Goal: Task Accomplishment & Management: Manage account settings

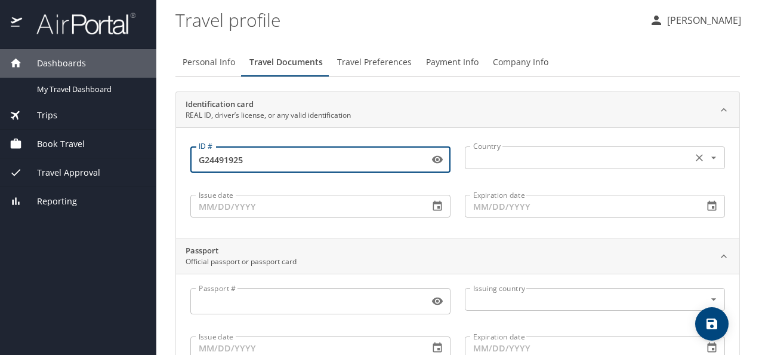
scroll to position [66, 0]
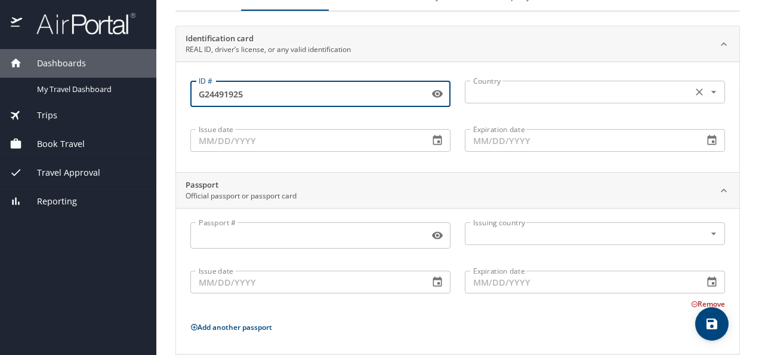
click at [708, 88] on icon "Open" at bounding box center [714, 92] width 12 height 12
type input "G24491925"
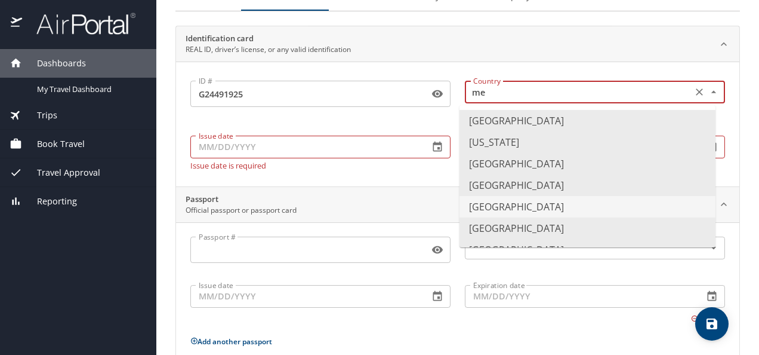
click at [511, 213] on li "[GEOGRAPHIC_DATA]" at bounding box center [588, 206] width 256 height 21
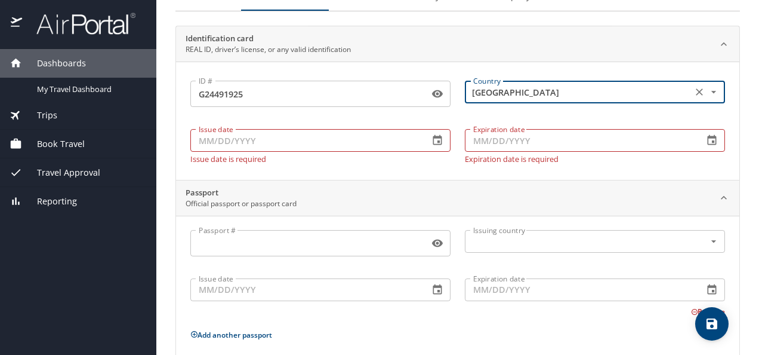
type input "[GEOGRAPHIC_DATA]"
click at [362, 142] on input "Issue date" at bounding box center [304, 140] width 229 height 23
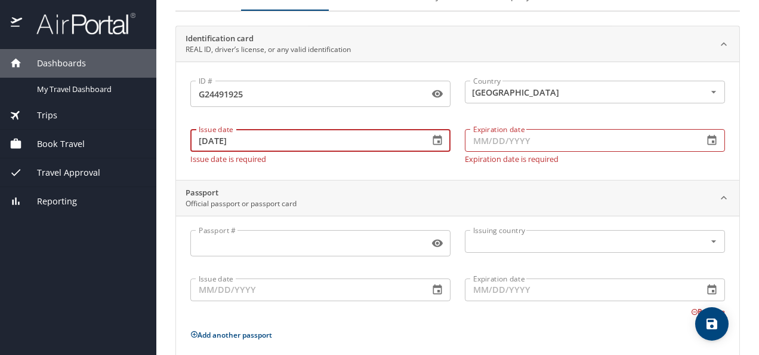
type input "[DATE]"
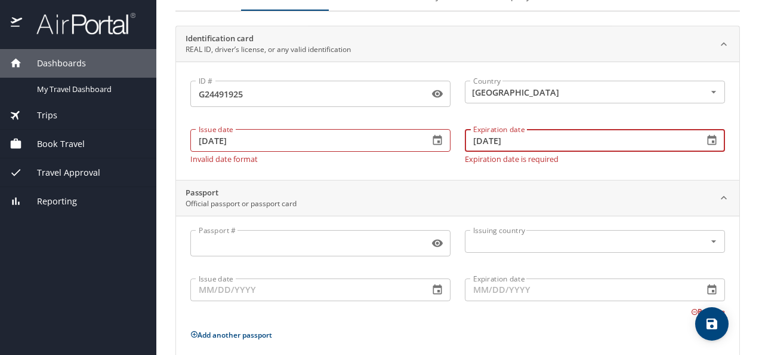
type input "[DATE]"
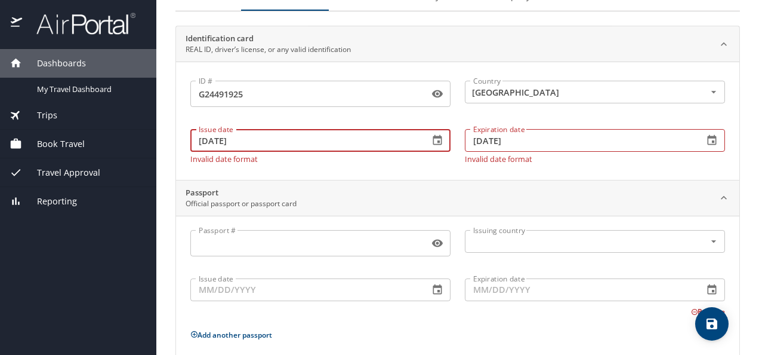
drag, startPoint x: 250, startPoint y: 139, endPoint x: 168, endPoint y: 136, distance: 81.9
click at [168, 136] on main "Travel profile [PERSON_NAME] Personal Info Travel Documents Travel Preferences …" at bounding box center [457, 177] width 603 height 355
click at [242, 284] on input "Issue date" at bounding box center [304, 289] width 229 height 23
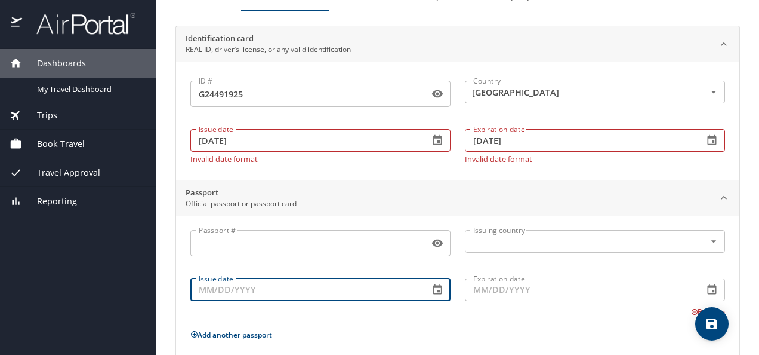
paste input "[DATE]"
type input "[DATE]"
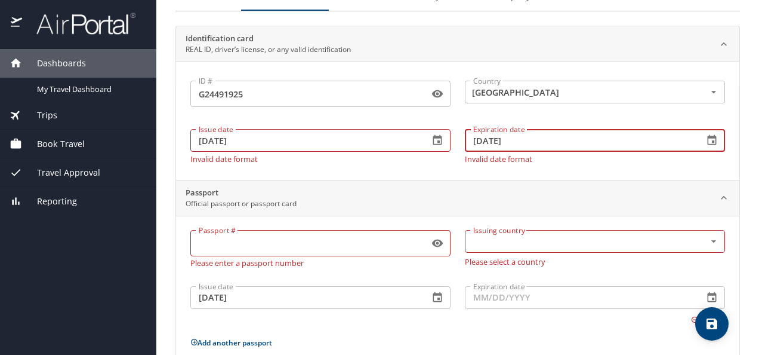
drag, startPoint x: 520, startPoint y: 139, endPoint x: 462, endPoint y: 136, distance: 58.6
click at [465, 136] on input "[DATE]" at bounding box center [579, 140] width 229 height 23
paste input "1"
type input "[DATE]"
drag, startPoint x: 518, startPoint y: 136, endPoint x: 465, endPoint y: 140, distance: 53.9
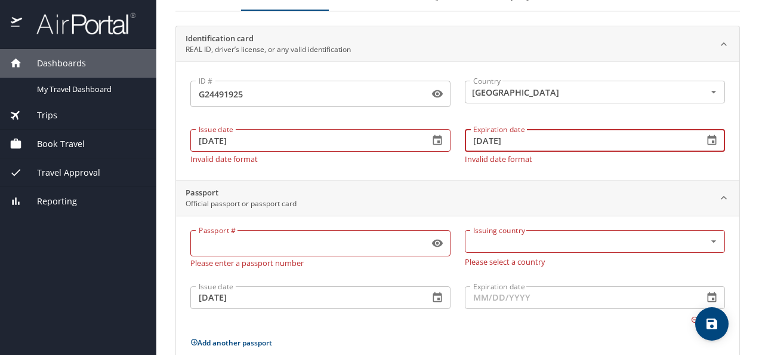
click at [465, 140] on input "[DATE]" at bounding box center [579, 140] width 229 height 23
click at [495, 246] on input "text" at bounding box center [578, 241] width 218 height 16
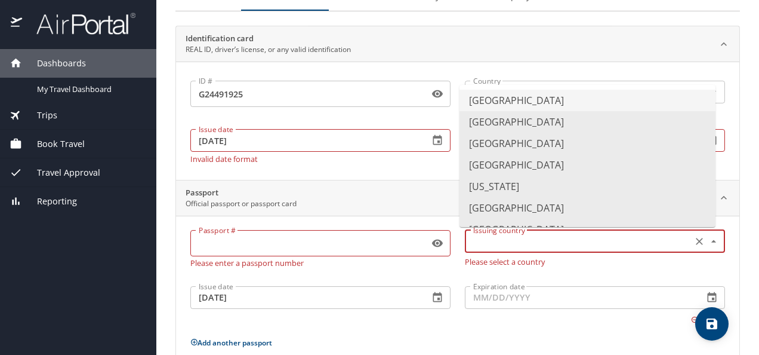
type input "[GEOGRAPHIC_DATA]"
click at [501, 296] on input "Expiration date" at bounding box center [579, 297] width 229 height 23
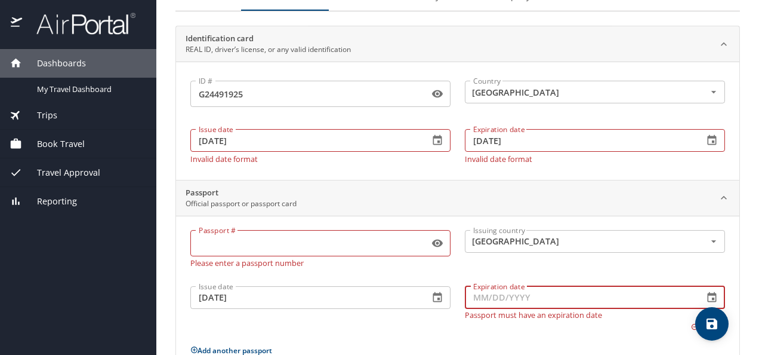
paste input "[DATE]"
type input "[DATE]"
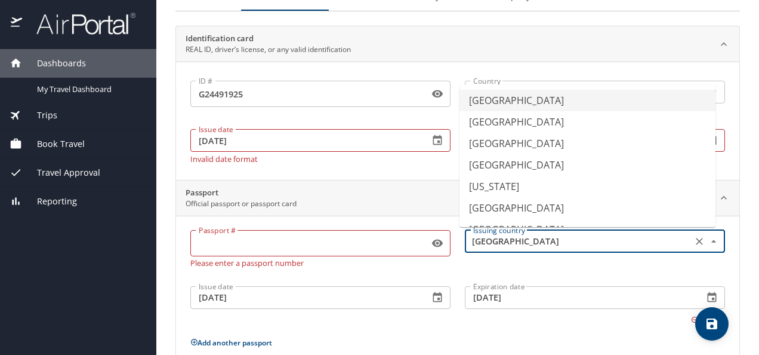
click at [595, 236] on input "[GEOGRAPHIC_DATA]" at bounding box center [578, 241] width 218 height 16
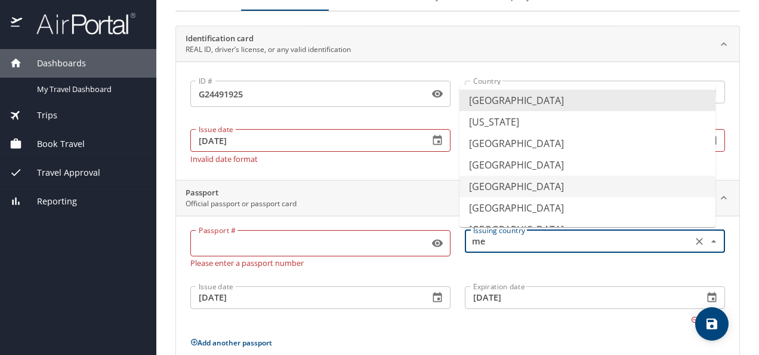
click at [496, 184] on li "[GEOGRAPHIC_DATA]" at bounding box center [588, 186] width 256 height 21
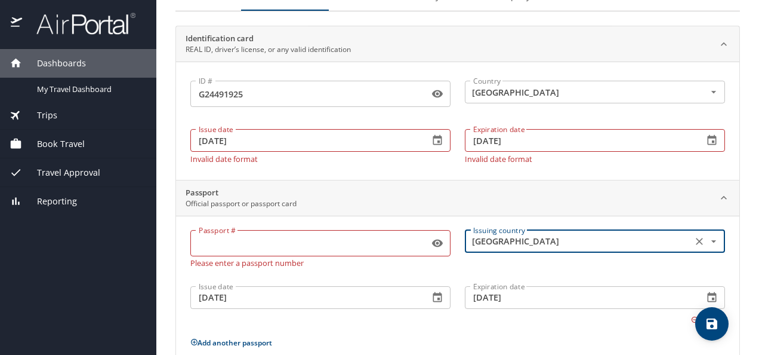
type input "[GEOGRAPHIC_DATA]"
click at [530, 142] on input "[DATE]" at bounding box center [579, 140] width 229 height 23
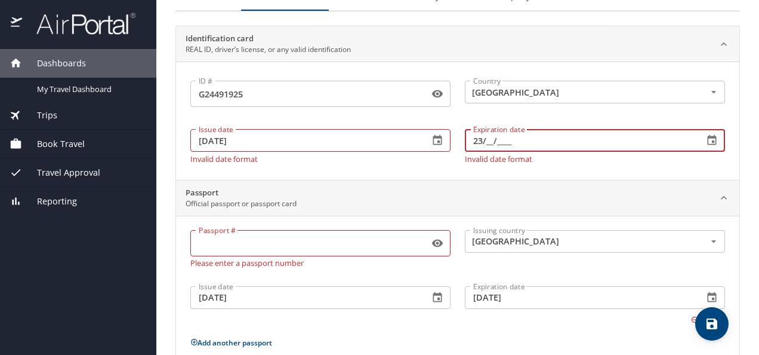
type input "2_/__/____"
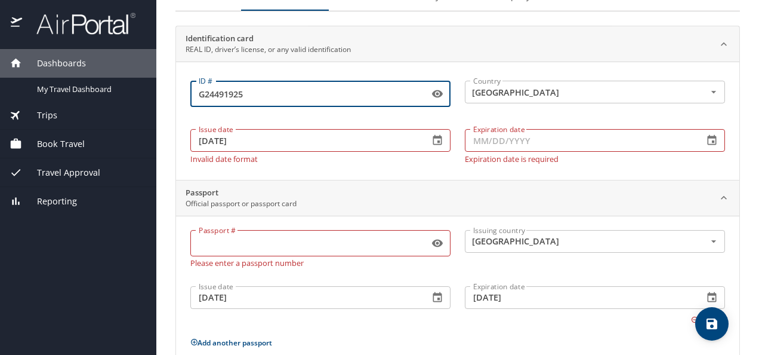
drag, startPoint x: 259, startPoint y: 96, endPoint x: 198, endPoint y: 84, distance: 62.1
click at [198, 84] on input "G24491925" at bounding box center [307, 93] width 234 height 23
click at [220, 237] on div "Passport #" at bounding box center [320, 243] width 260 height 26
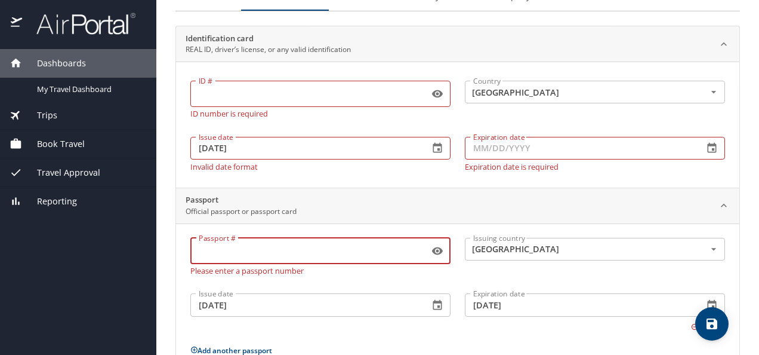
paste input "G24491925"
type input "G24491925"
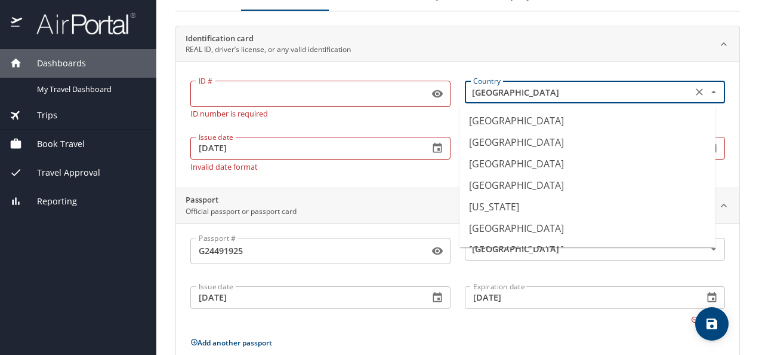
click at [532, 84] on input "[GEOGRAPHIC_DATA]" at bounding box center [578, 92] width 218 height 16
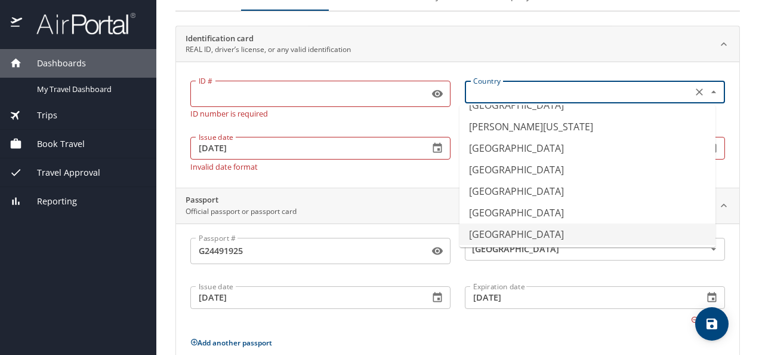
scroll to position [7, 0]
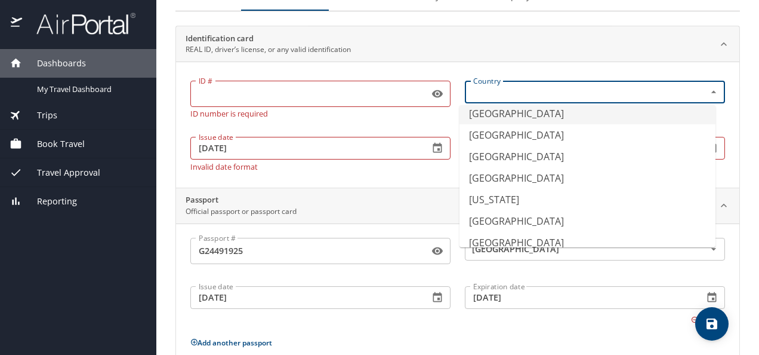
type input "[GEOGRAPHIC_DATA]"
click at [352, 147] on input "[DATE]" at bounding box center [304, 148] width 229 height 23
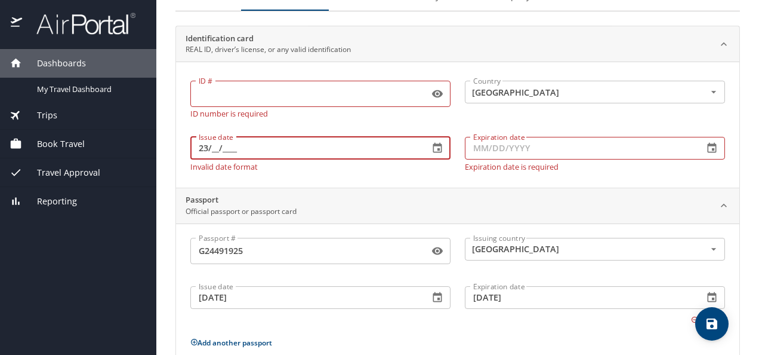
type input "2_/__/____"
click at [390, 179] on div "ID # ID # ID number is required Country [GEOGRAPHIC_DATA] Country Issue date Is…" at bounding box center [458, 124] width 564 height 126
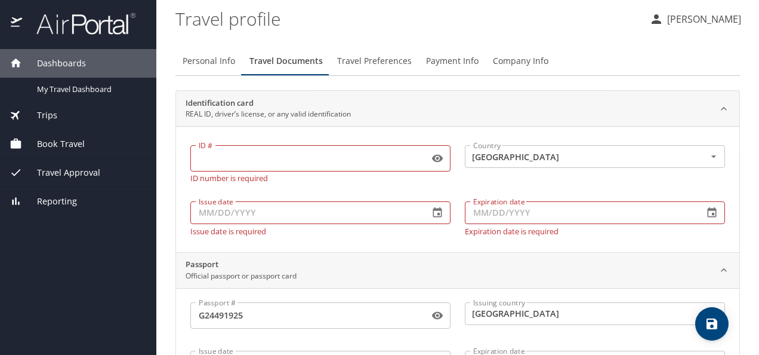
scroll to position [0, 0]
click at [367, 64] on span "Travel Preferences" at bounding box center [374, 62] width 75 height 15
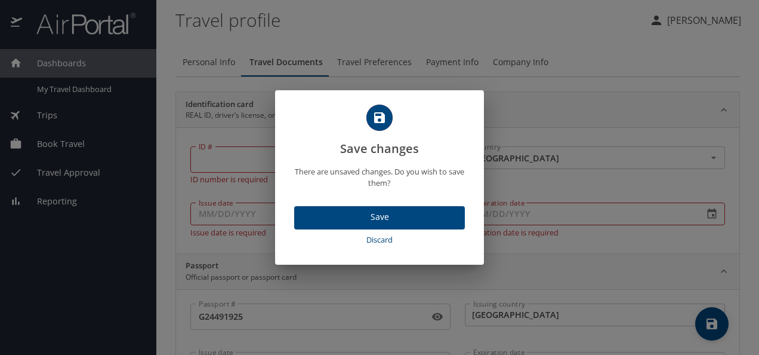
click at [396, 217] on span "Save" at bounding box center [380, 217] width 152 height 15
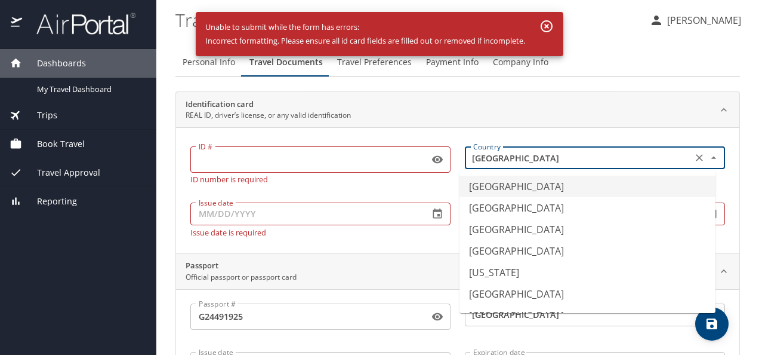
click at [567, 158] on input "[GEOGRAPHIC_DATA]" at bounding box center [578, 158] width 218 height 16
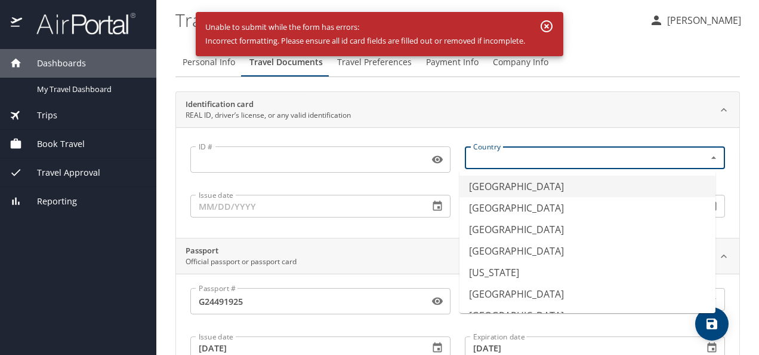
type input "[GEOGRAPHIC_DATA]"
click at [444, 114] on div "Identification card REAL ID, driver’s license, or any valid identification" at bounding box center [448, 110] width 525 height 23
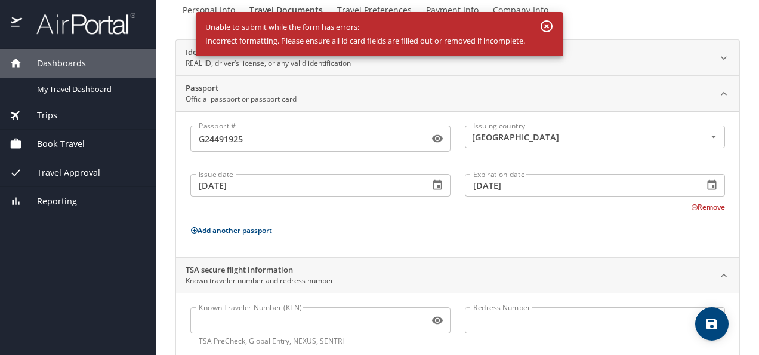
scroll to position [78, 0]
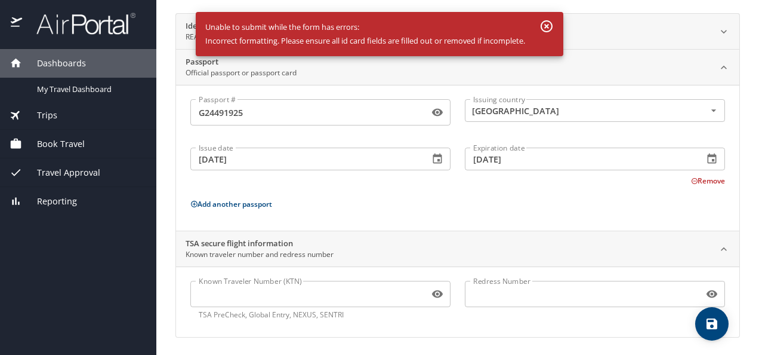
click at [713, 326] on icon "save" at bounding box center [712, 323] width 14 height 14
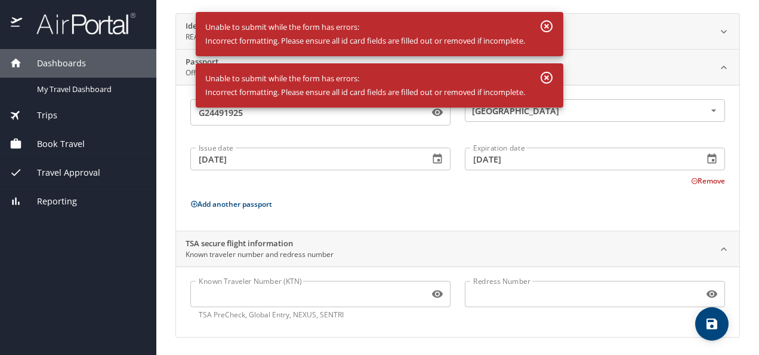
scroll to position [0, 0]
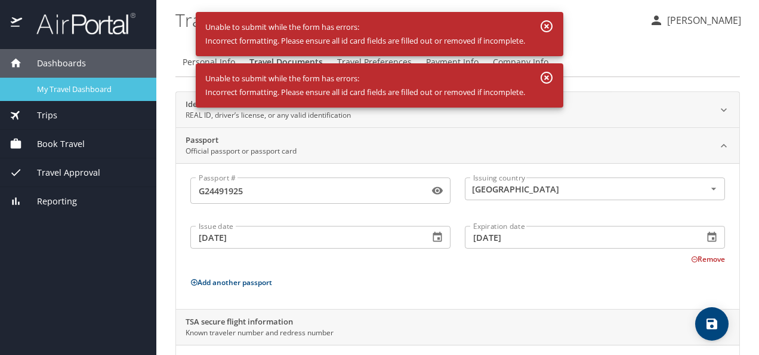
click at [80, 89] on span "My Travel Dashboard" at bounding box center [89, 89] width 105 height 11
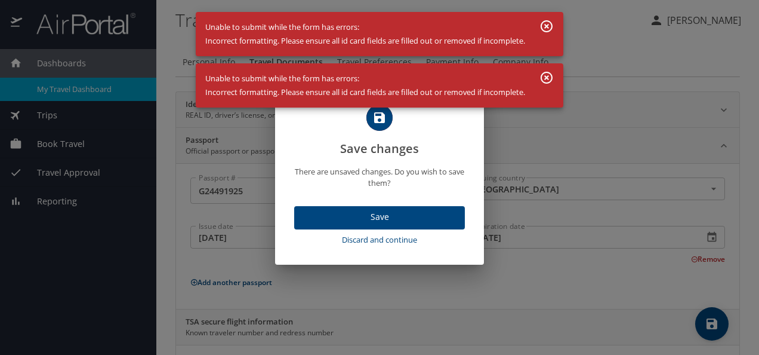
click at [424, 226] on button "Save" at bounding box center [379, 217] width 171 height 23
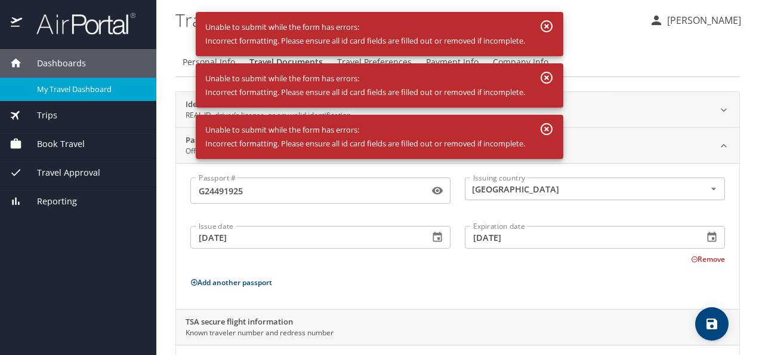
click at [549, 27] on icon "button" at bounding box center [547, 26] width 12 height 12
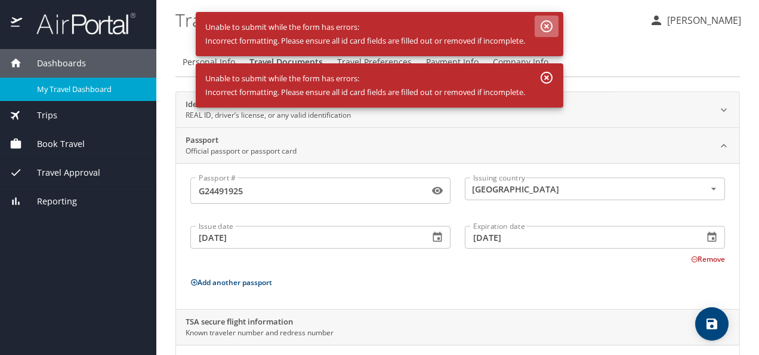
click at [547, 21] on icon "button" at bounding box center [547, 26] width 12 height 12
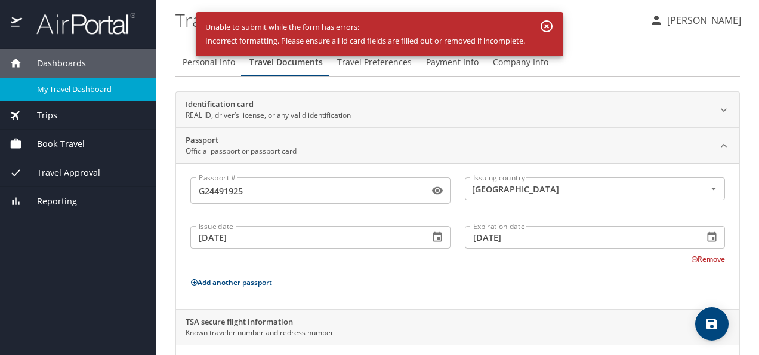
click at [547, 24] on icon "button" at bounding box center [547, 26] width 12 height 12
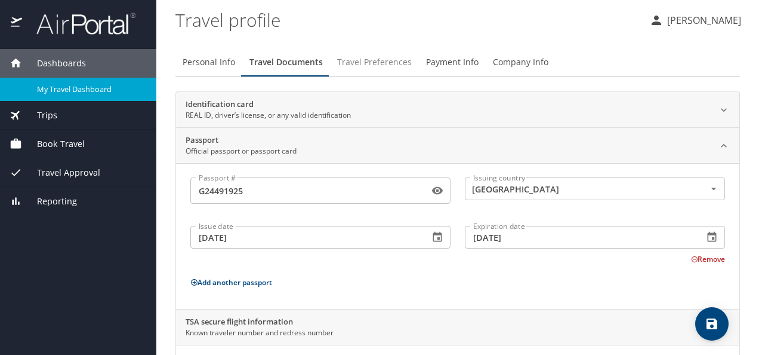
click at [364, 64] on span "Travel Preferences" at bounding box center [374, 62] width 75 height 15
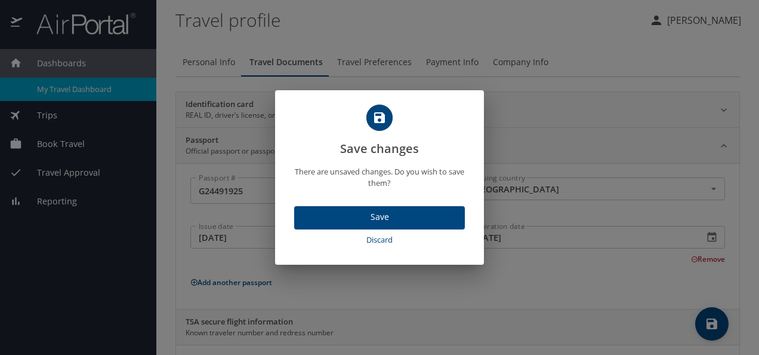
click at [330, 220] on span "Save" at bounding box center [380, 217] width 152 height 15
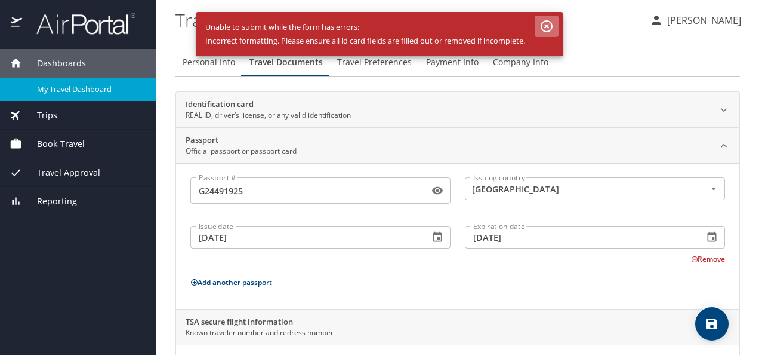
click at [549, 29] on icon "button" at bounding box center [547, 26] width 14 height 14
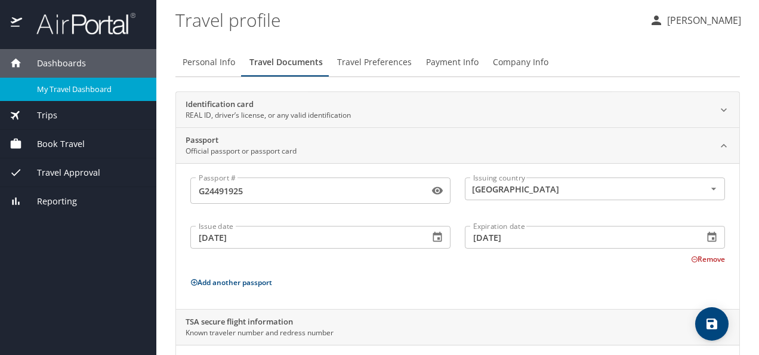
click at [76, 66] on span "Dashboards" at bounding box center [54, 63] width 64 height 13
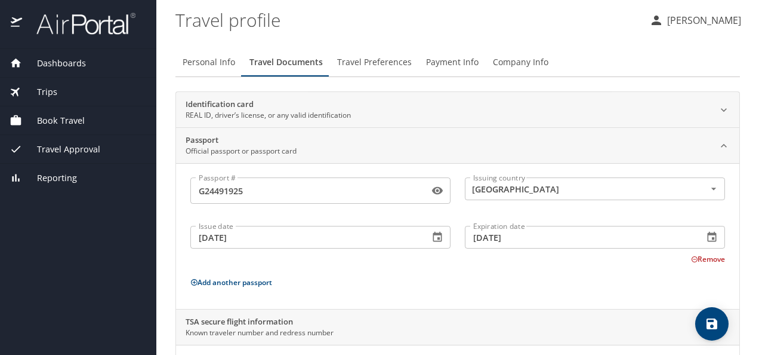
click at [63, 121] on span "Book Travel" at bounding box center [53, 120] width 63 height 13
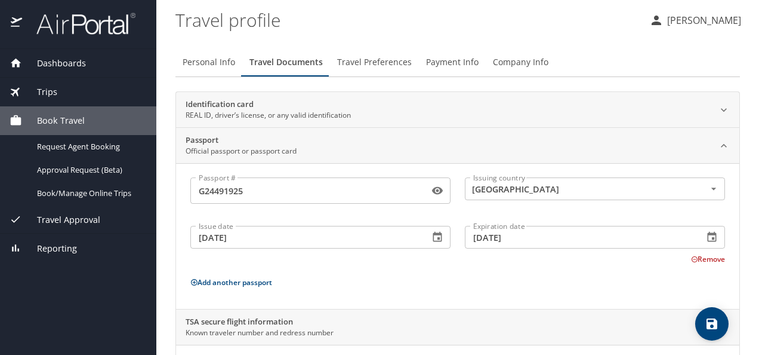
click at [79, 215] on span "Travel Approval" at bounding box center [61, 219] width 78 height 13
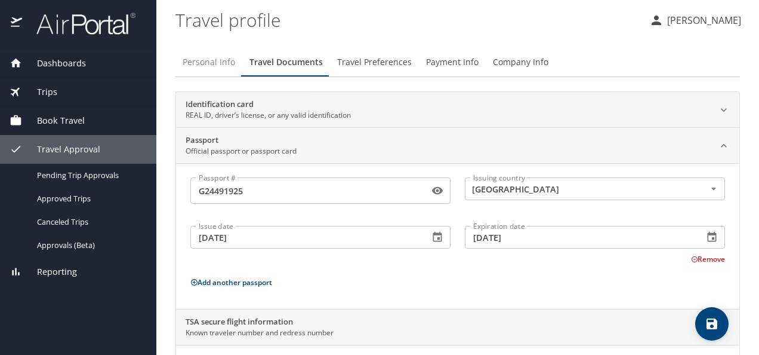
click at [203, 57] on span "Personal Info" at bounding box center [209, 62] width 53 height 15
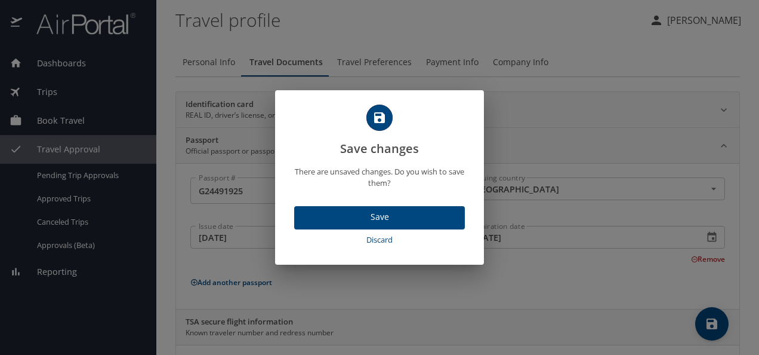
click at [384, 235] on span "Discard" at bounding box center [379, 240] width 161 height 14
select select "MX"
select select "US"
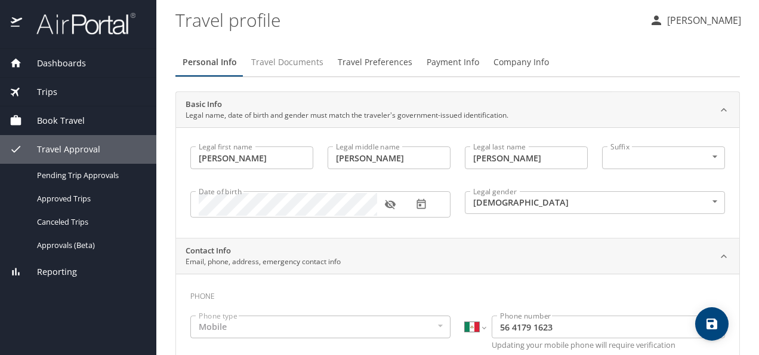
click at [285, 66] on span "Travel Documents" at bounding box center [287, 62] width 72 height 15
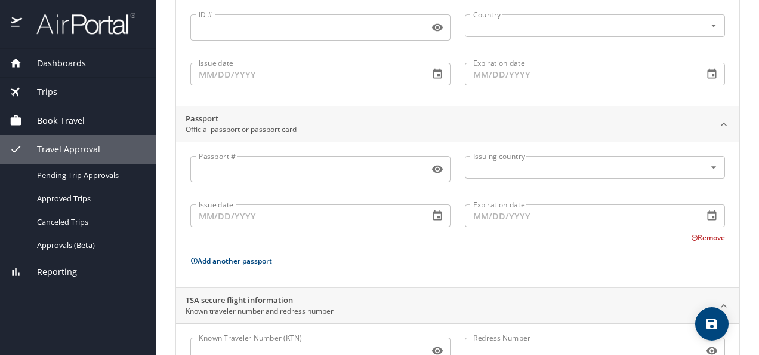
scroll to position [131, 0]
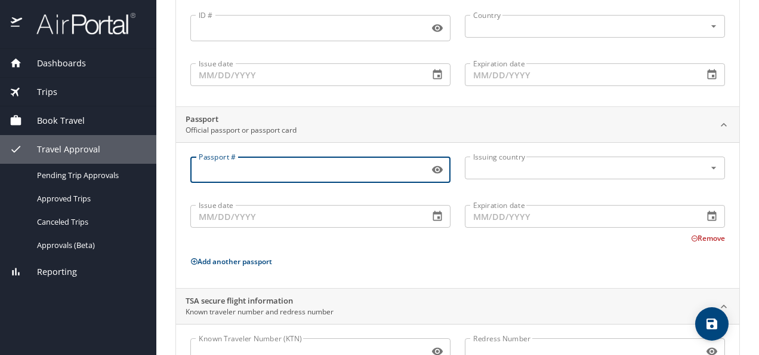
click at [334, 174] on input "Passport #" at bounding box center [307, 169] width 234 height 23
paste input "G24491925"
type input "G24491925"
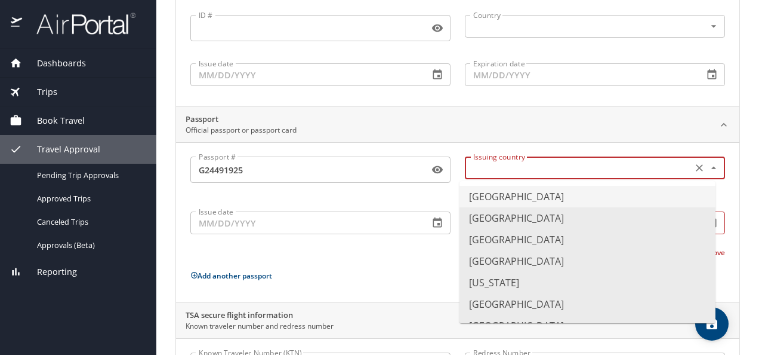
click at [524, 173] on input "text" at bounding box center [578, 168] width 218 height 16
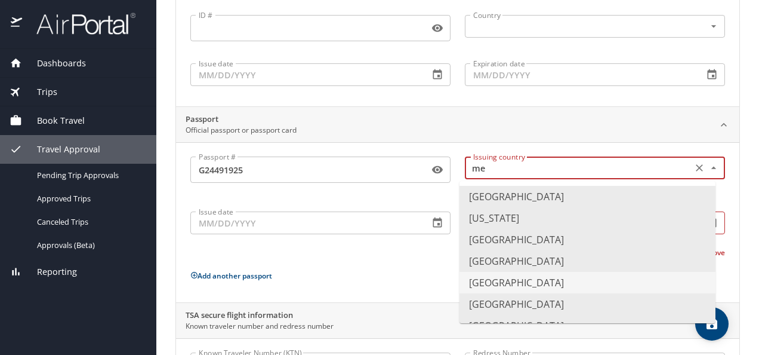
click at [497, 283] on li "[GEOGRAPHIC_DATA]" at bounding box center [588, 282] width 256 height 21
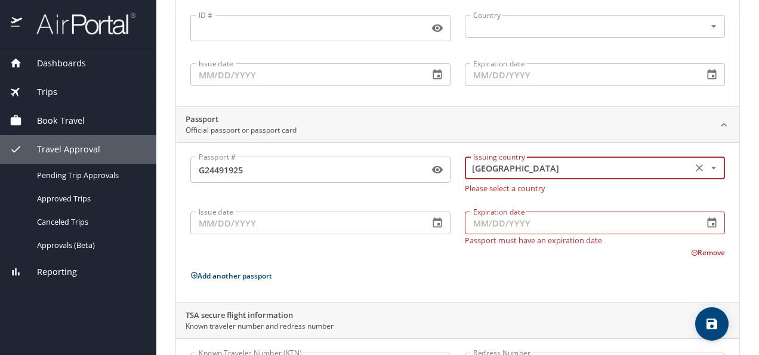
type input "[GEOGRAPHIC_DATA]"
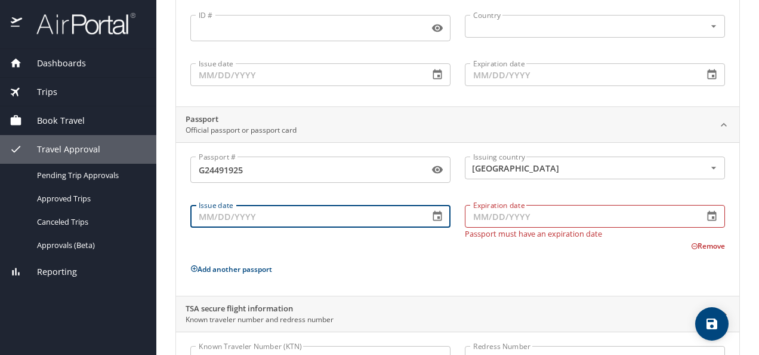
click at [310, 223] on input "Issue date" at bounding box center [304, 216] width 229 height 23
type input "[DATE]"
click at [709, 326] on icon "save" at bounding box center [712, 323] width 11 height 11
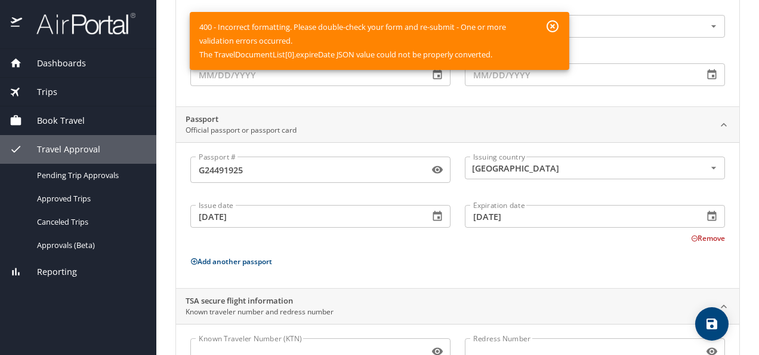
click at [435, 214] on icon "button" at bounding box center [438, 216] width 12 height 12
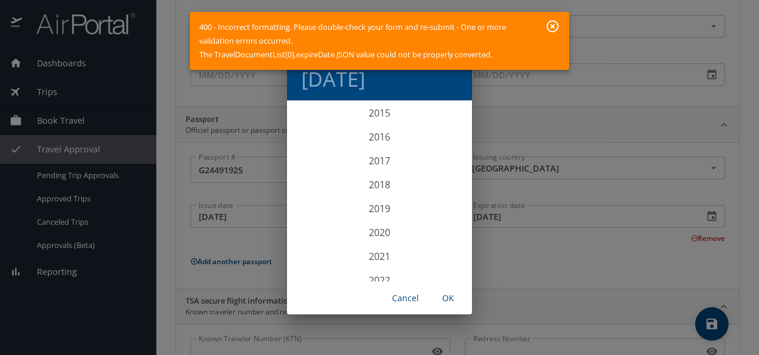
scroll to position [2770, 0]
click at [370, 162] on div "2017" at bounding box center [379, 162] width 185 height 24
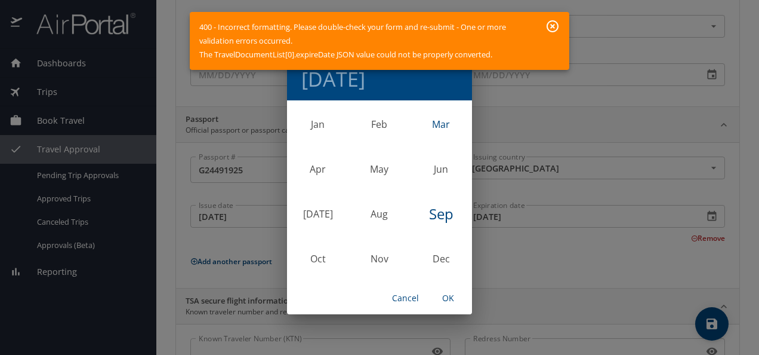
click at [439, 121] on div "Mar" at bounding box center [441, 124] width 61 height 45
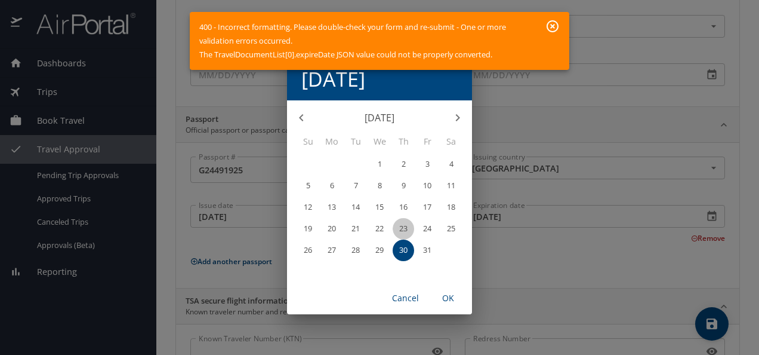
click at [402, 222] on button "23" at bounding box center [403, 228] width 21 height 21
click at [447, 294] on span "OK" at bounding box center [448, 298] width 29 height 15
type input "[DATE]"
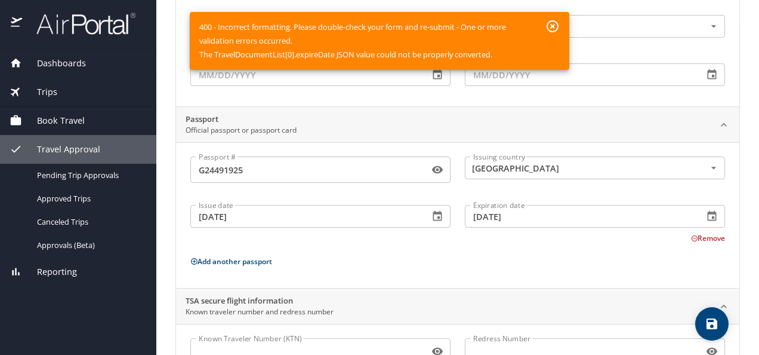
click at [708, 216] on icon "button" at bounding box center [712, 216] width 9 height 10
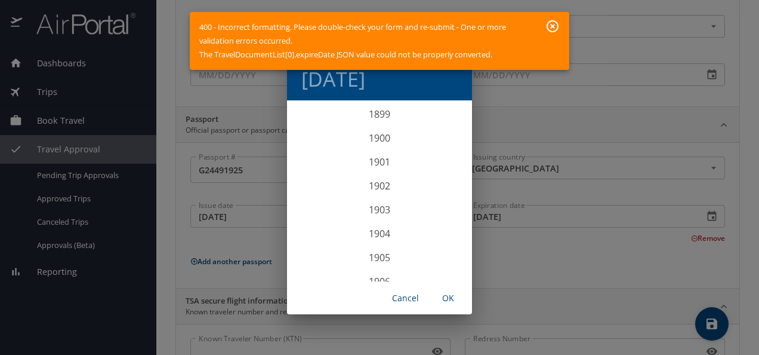
scroll to position [2937, 0]
click at [375, 247] on div "2027" at bounding box center [379, 245] width 185 height 24
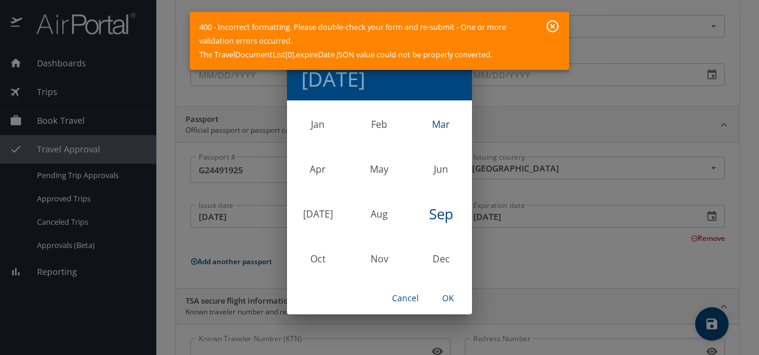
click at [447, 128] on div "Mar" at bounding box center [441, 124] width 61 height 45
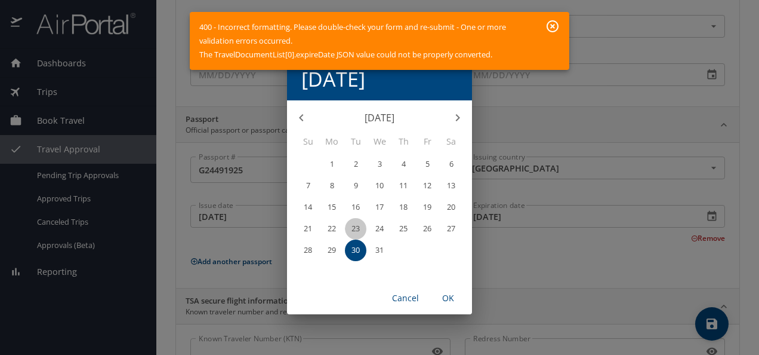
click at [359, 226] on p "23" at bounding box center [356, 228] width 8 height 8
click at [450, 295] on span "OK" at bounding box center [448, 298] width 29 height 15
type input "[DATE]"
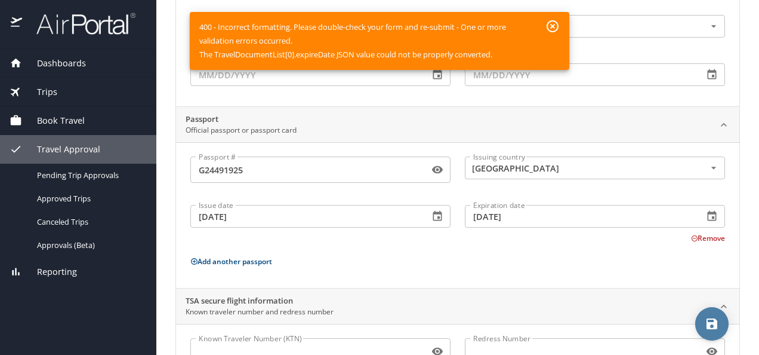
click at [708, 330] on icon "save" at bounding box center [712, 323] width 14 height 14
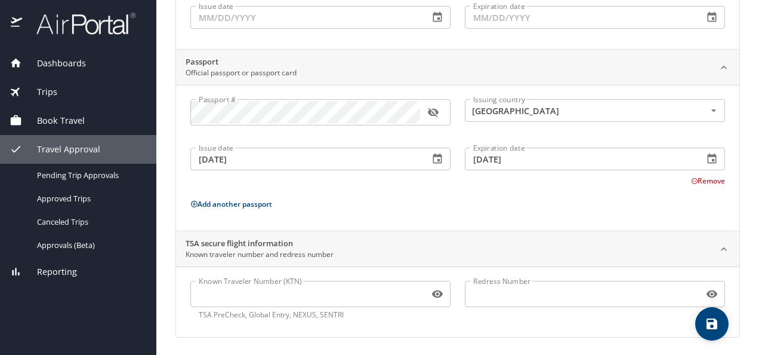
scroll to position [0, 0]
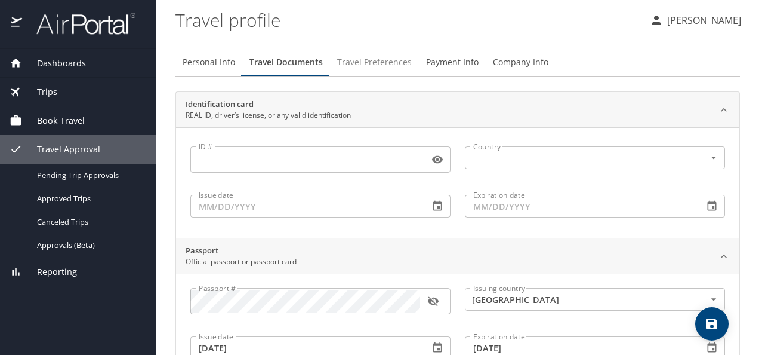
click at [390, 63] on span "Travel Preferences" at bounding box center [374, 62] width 75 height 15
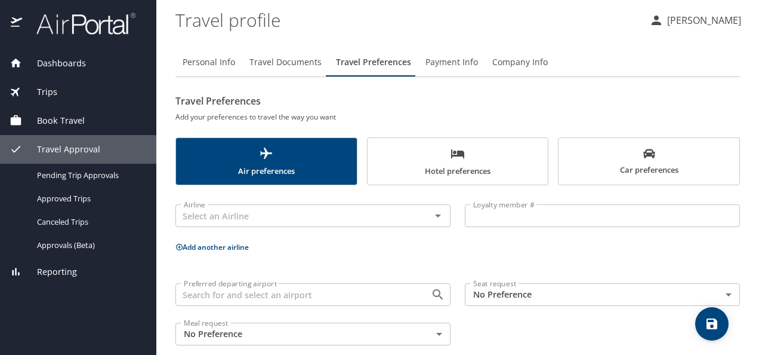
scroll to position [16, 0]
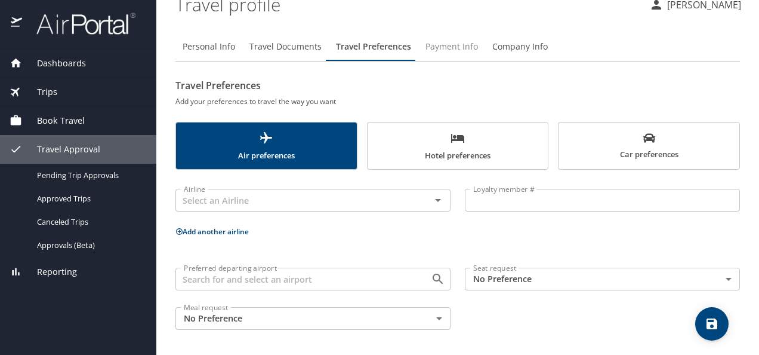
click at [440, 44] on span "Payment Info" at bounding box center [452, 46] width 53 height 15
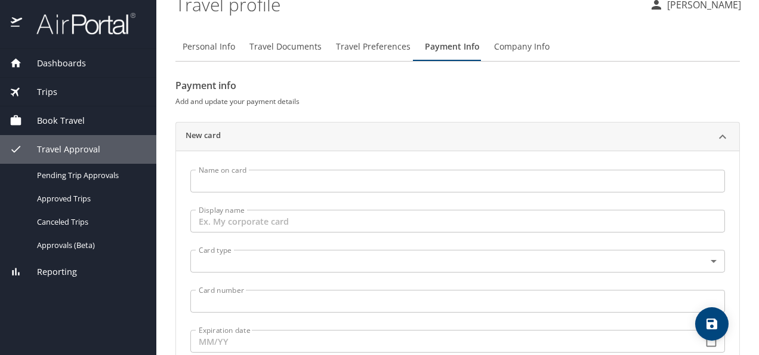
click at [505, 48] on span "Company Info" at bounding box center [522, 46] width 56 height 15
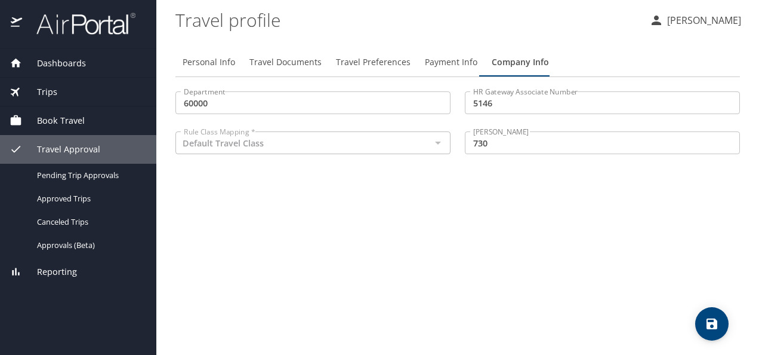
scroll to position [0, 0]
click at [710, 317] on icon "save" at bounding box center [712, 323] width 14 height 14
